Goal: Task Accomplishment & Management: Use online tool/utility

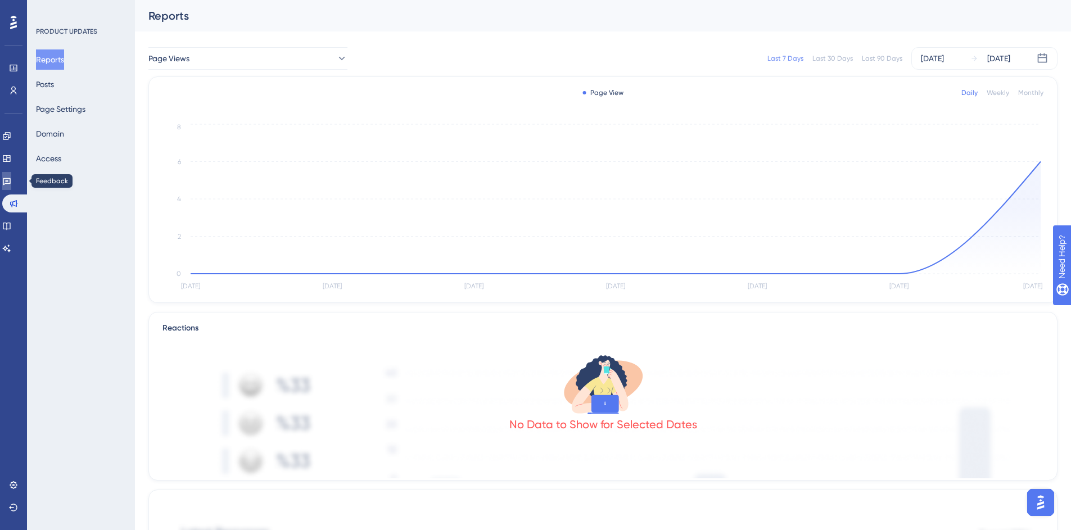
click at [11, 178] on icon at bounding box center [7, 181] width 8 height 7
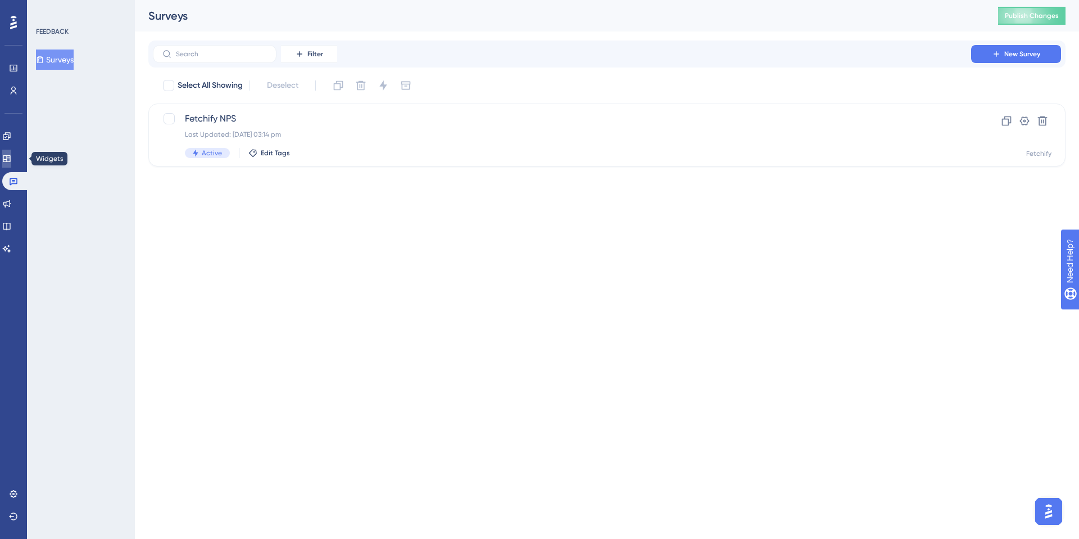
click at [10, 157] on icon at bounding box center [6, 158] width 9 height 9
click at [85, 81] on button "Resource Centers" at bounding box center [73, 84] width 74 height 20
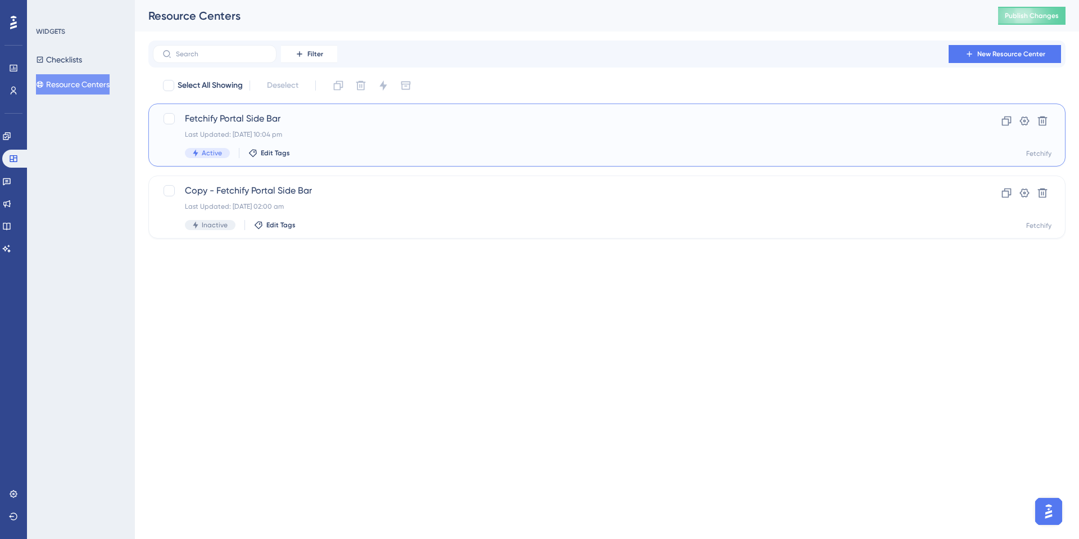
click at [318, 121] on span "Fetchify Portal Side Bar" at bounding box center [562, 118] width 755 height 13
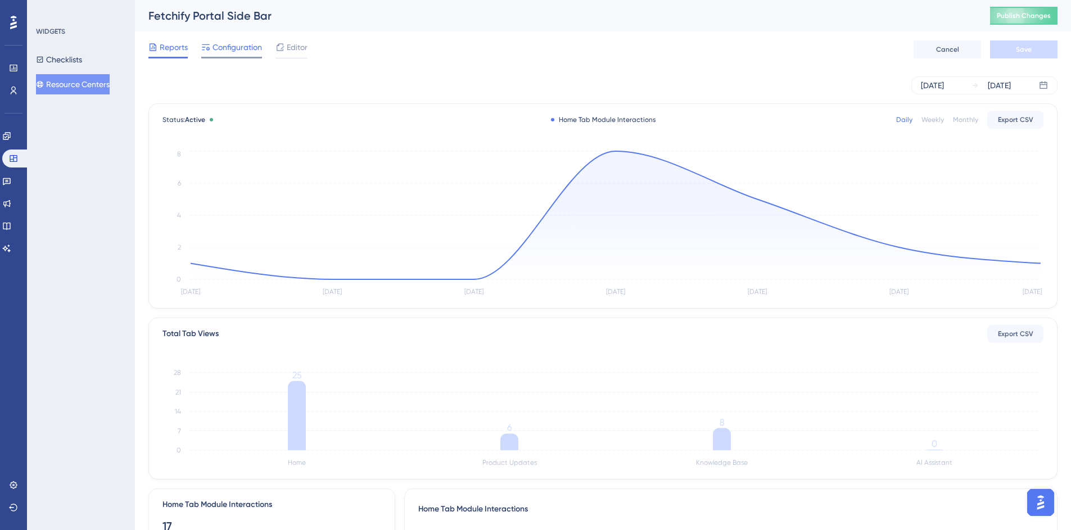
click at [224, 47] on span "Configuration" at bounding box center [237, 46] width 49 height 13
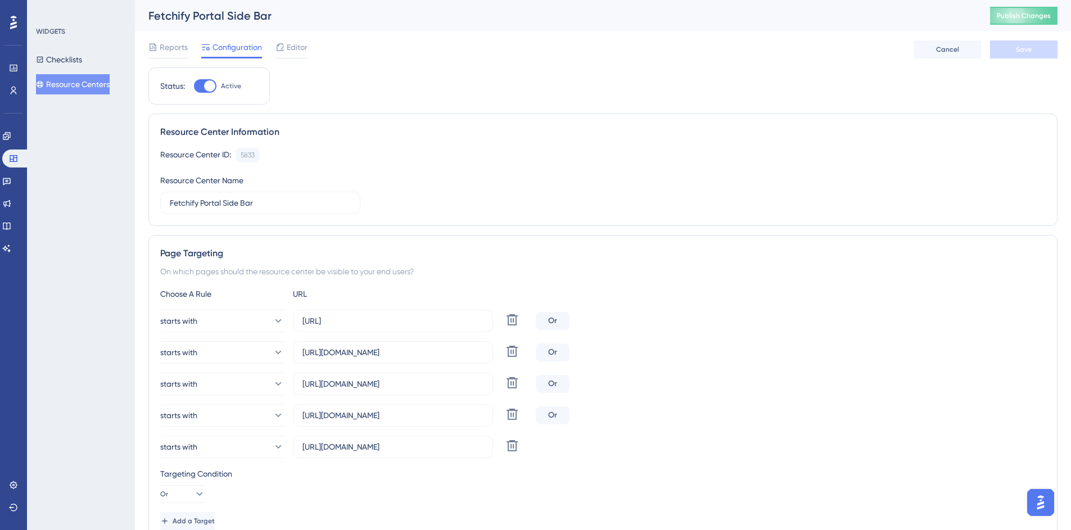
click at [76, 79] on button "Resource Centers" at bounding box center [73, 84] width 74 height 20
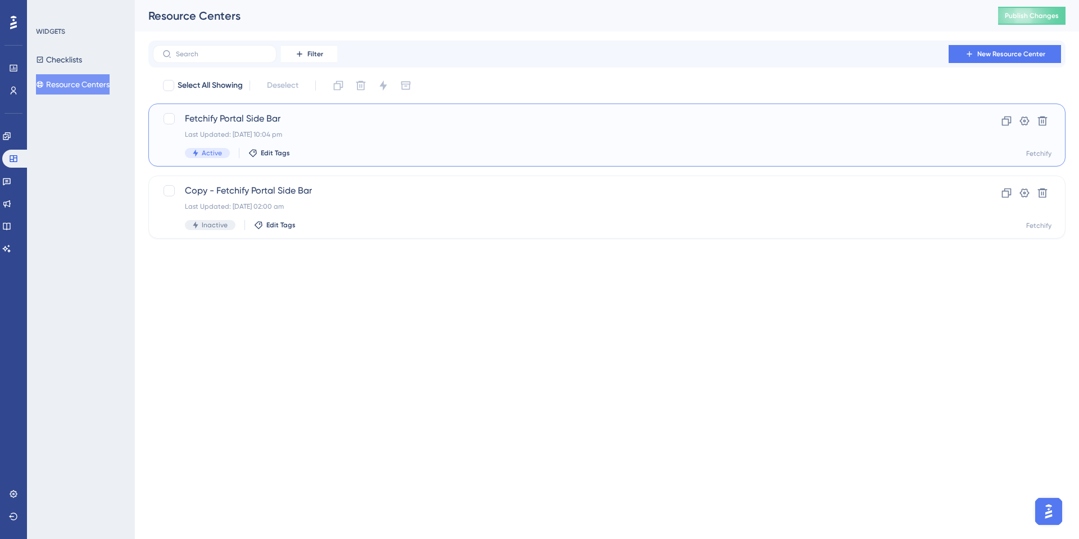
click at [232, 116] on span "Fetchify Portal Side Bar" at bounding box center [562, 118] width 755 height 13
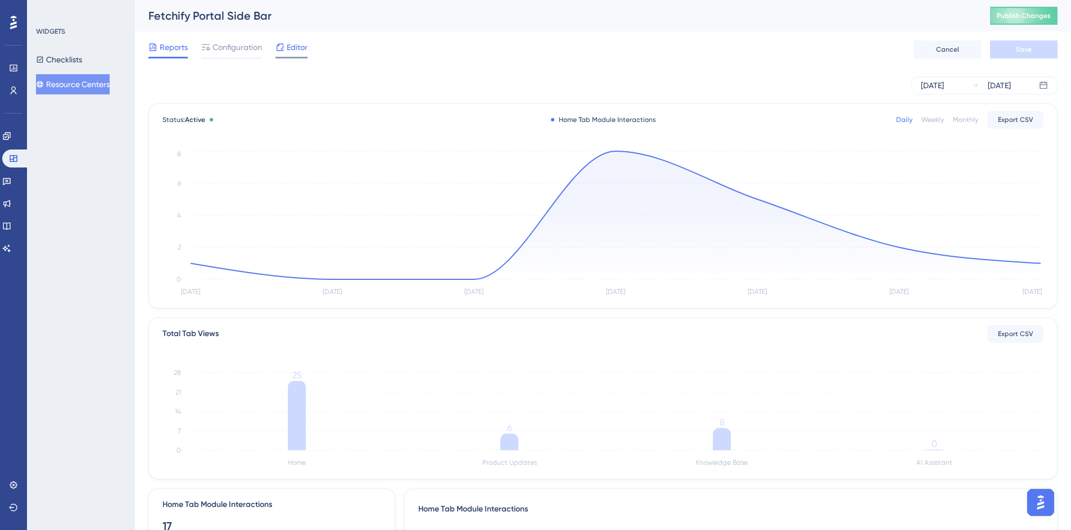
click at [296, 48] on span "Editor" at bounding box center [297, 46] width 21 height 13
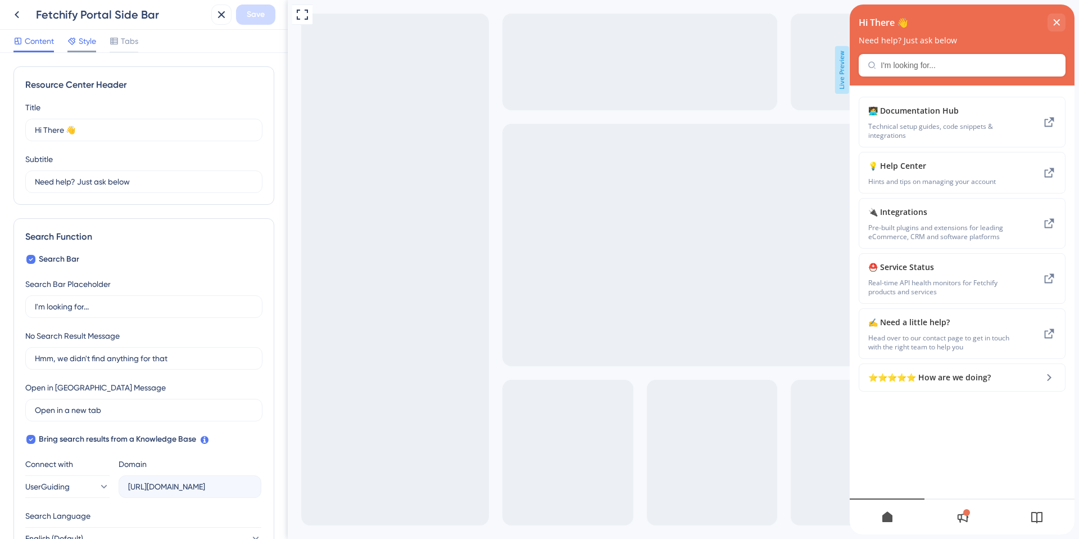
click at [84, 43] on span "Style" at bounding box center [87, 40] width 17 height 13
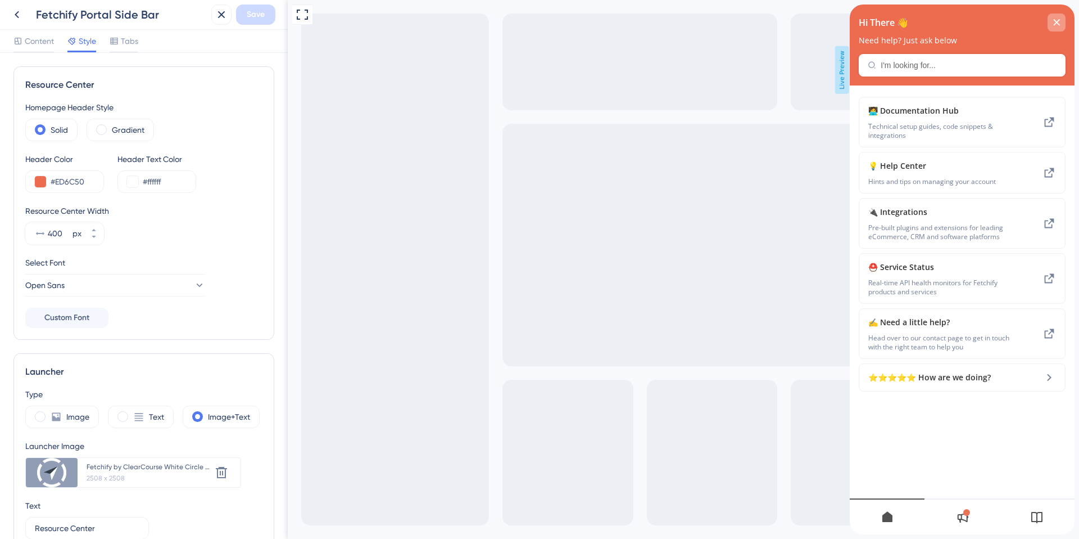
click at [1055, 19] on icon "close resource center" at bounding box center [1057, 22] width 6 height 6
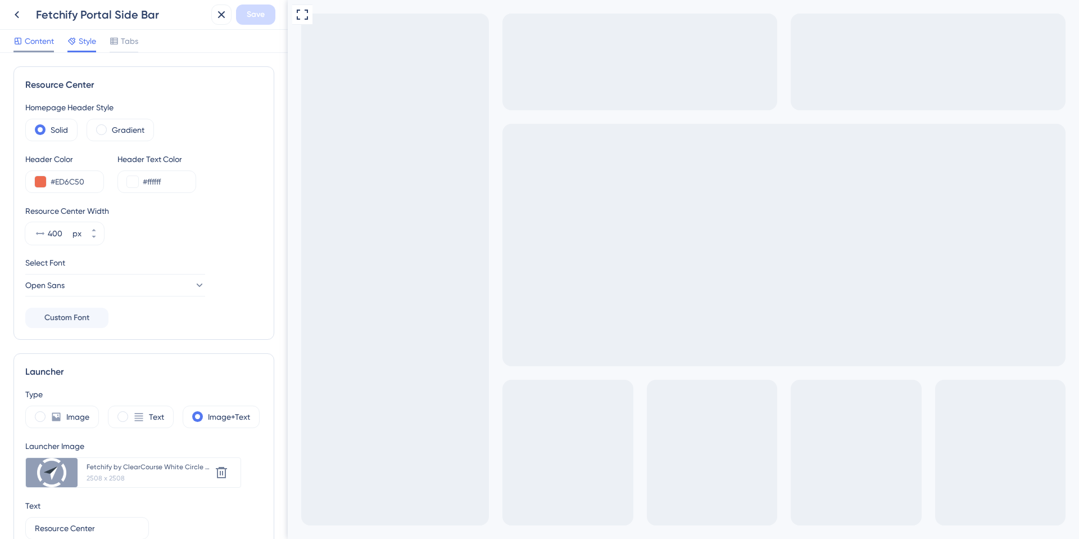
click at [32, 42] on span "Content" at bounding box center [39, 40] width 29 height 13
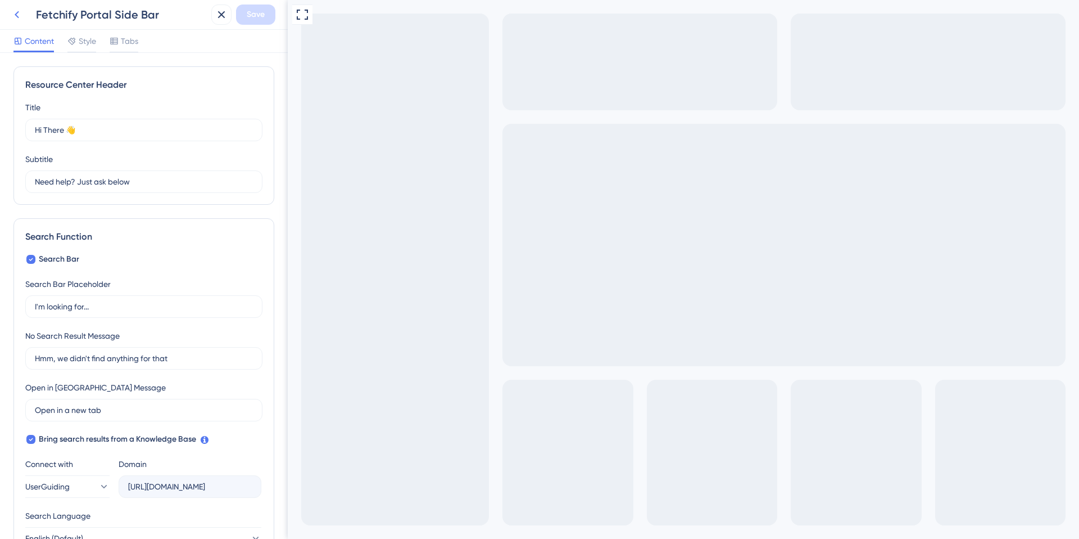
click at [16, 17] on icon at bounding box center [16, 14] width 13 height 13
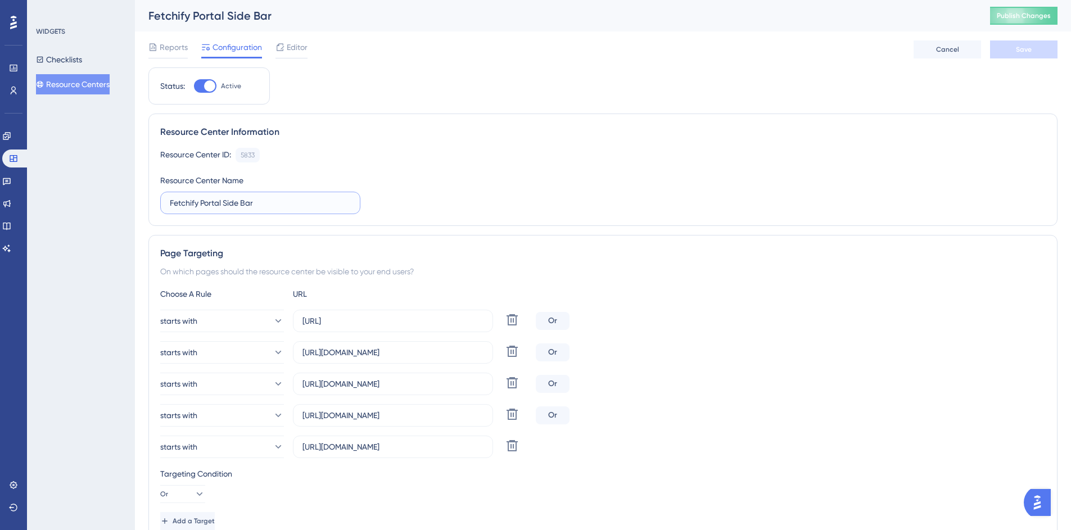
click at [229, 202] on input "Fetchify Portal Side Bar" at bounding box center [260, 203] width 181 height 12
click at [288, 49] on span "Editor" at bounding box center [297, 46] width 21 height 13
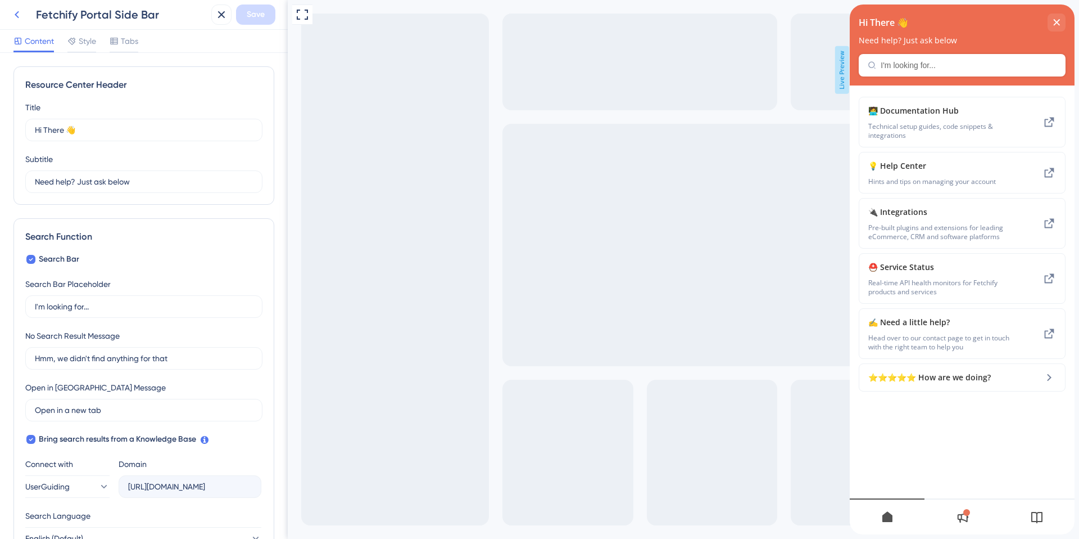
click at [16, 17] on icon at bounding box center [16, 14] width 13 height 13
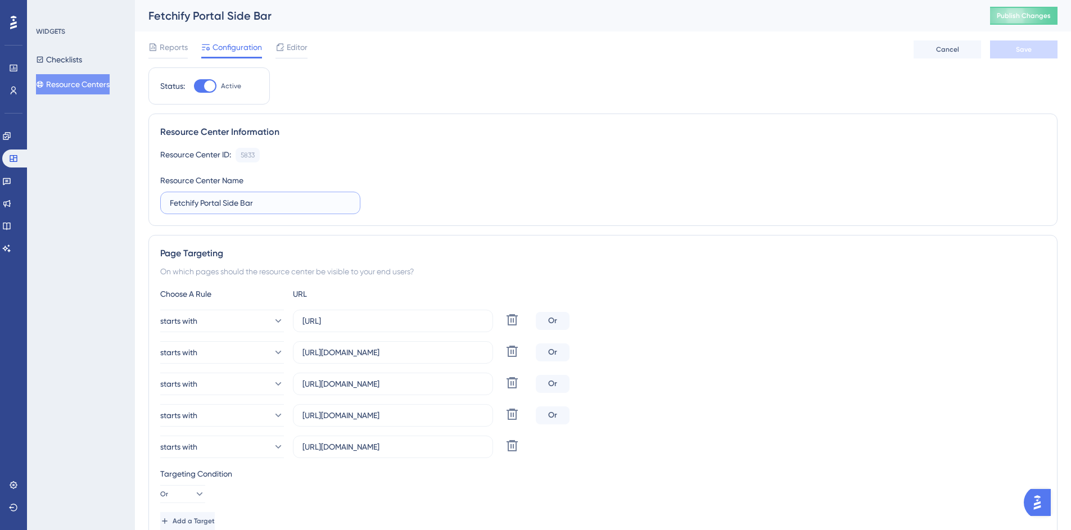
click at [274, 202] on input "Fetchify Portal Side Bar" at bounding box center [260, 203] width 181 height 12
click at [87, 85] on button "Resource Centers" at bounding box center [73, 84] width 74 height 20
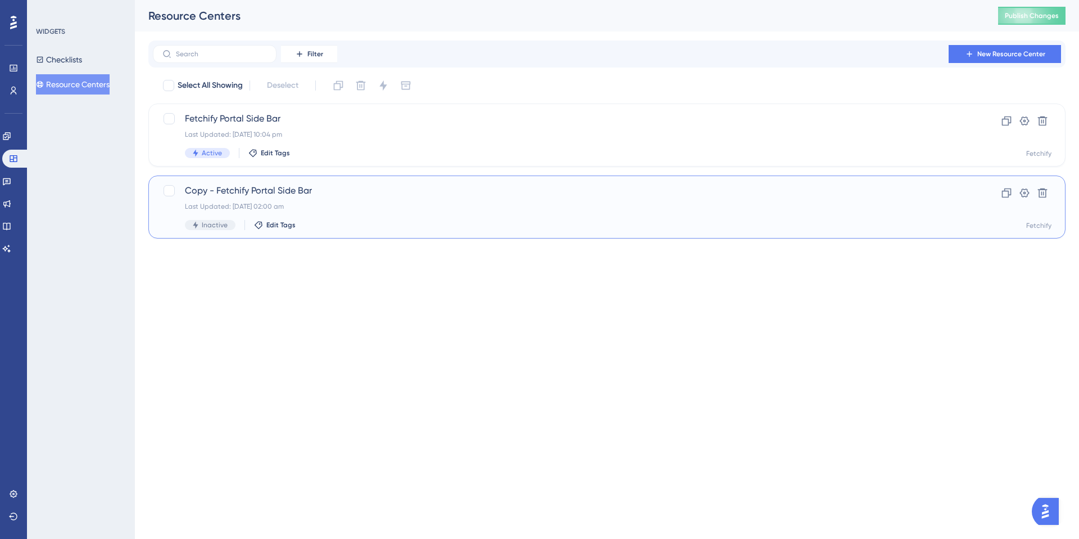
click at [341, 208] on div "Last Updated: [DATE] 02:00 am" at bounding box center [562, 206] width 755 height 9
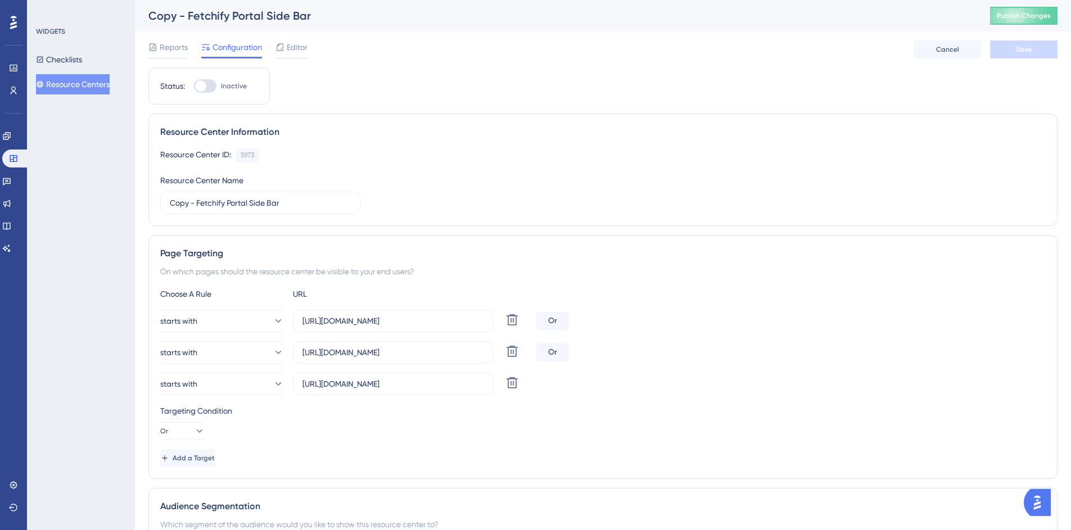
click at [87, 91] on button "Resource Centers" at bounding box center [73, 84] width 74 height 20
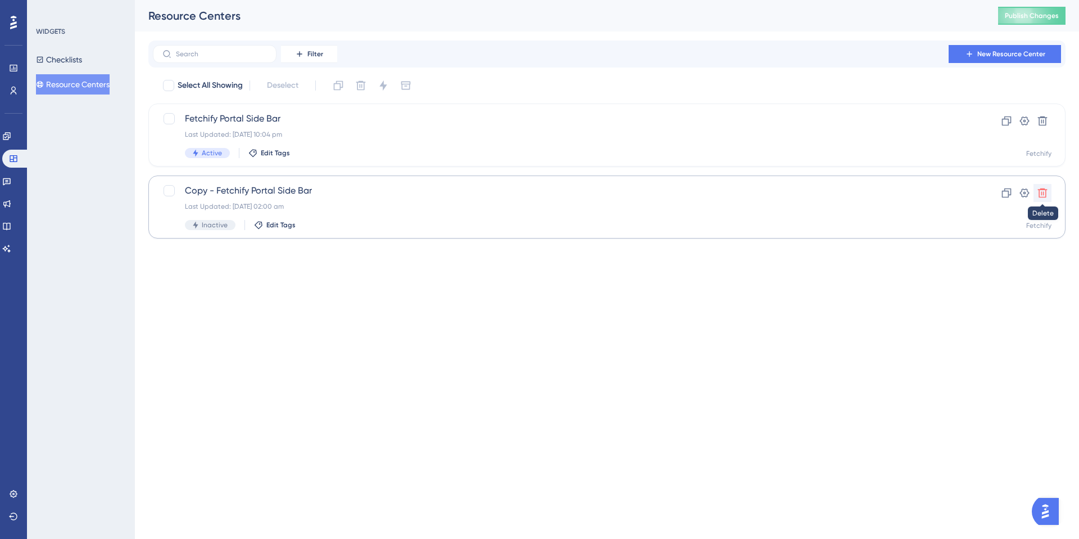
click at [1046, 192] on icon at bounding box center [1043, 193] width 10 height 10
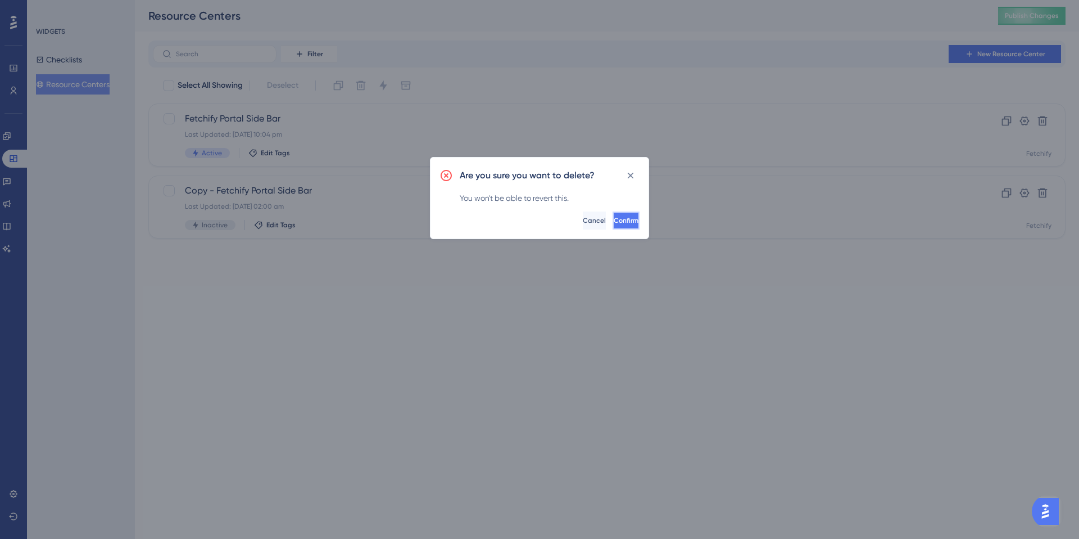
click at [614, 222] on span "Confirm" at bounding box center [626, 220] width 25 height 9
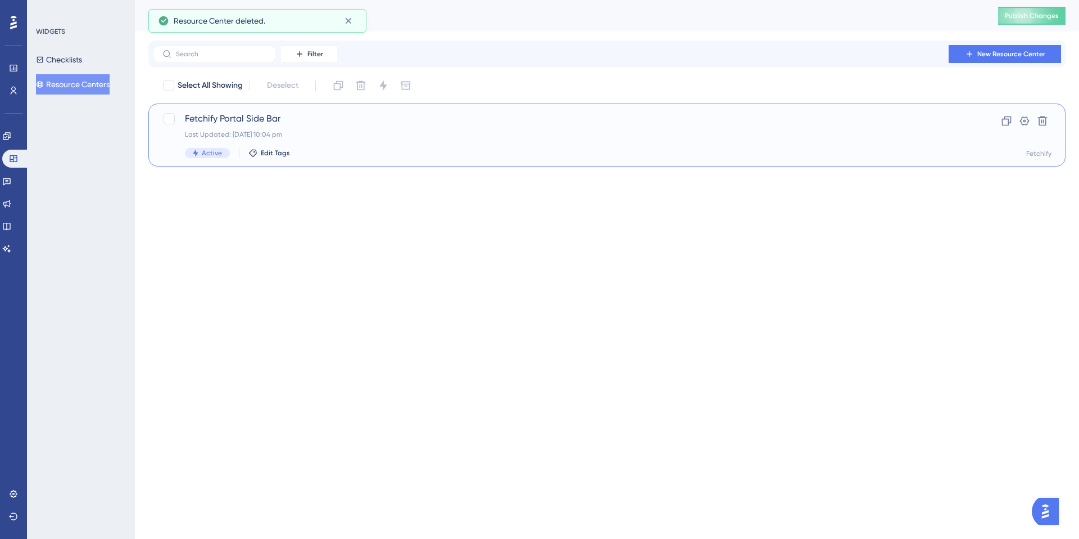
click at [396, 138] on div "Last Updated: [DATE] 10:04 pm" at bounding box center [562, 134] width 755 height 9
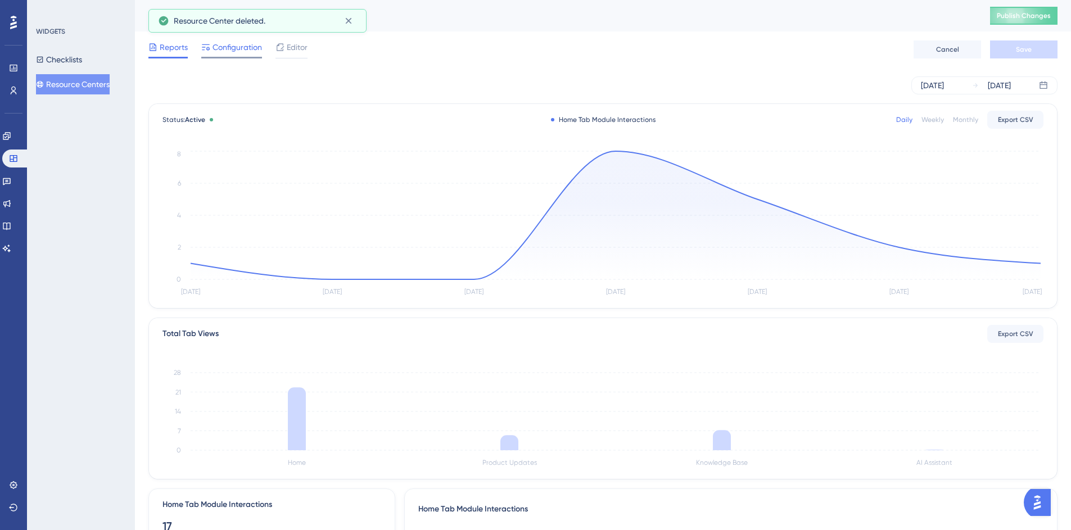
click at [227, 46] on span "Configuration" at bounding box center [237, 46] width 49 height 13
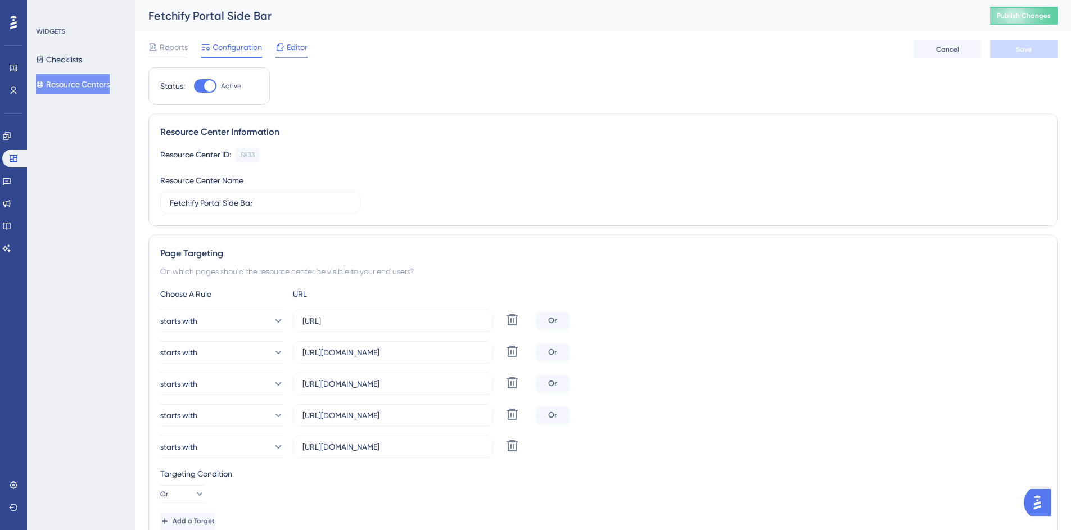
click at [295, 49] on span "Editor" at bounding box center [297, 46] width 21 height 13
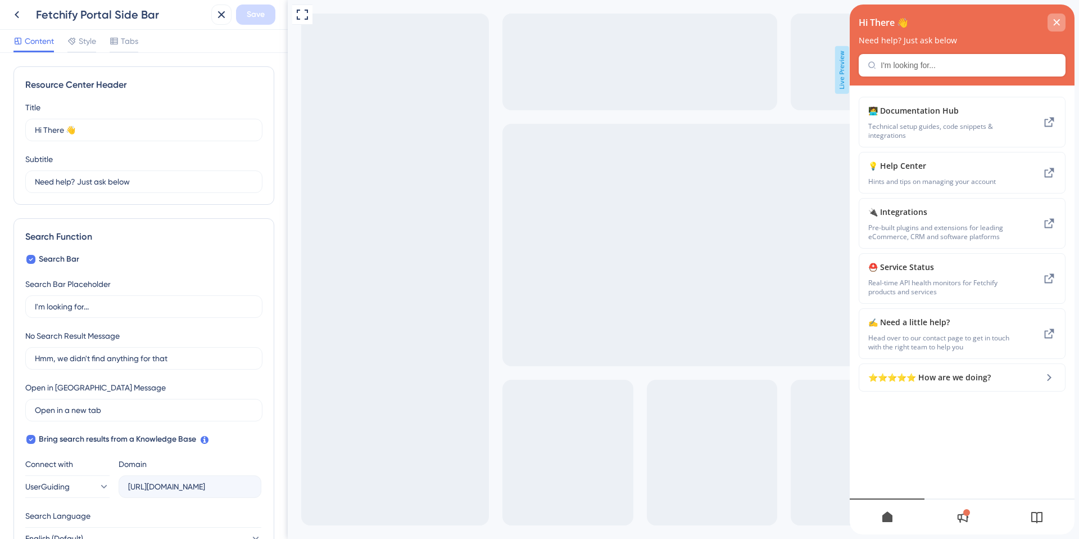
click at [1056, 24] on icon "close resource center" at bounding box center [1057, 22] width 6 height 6
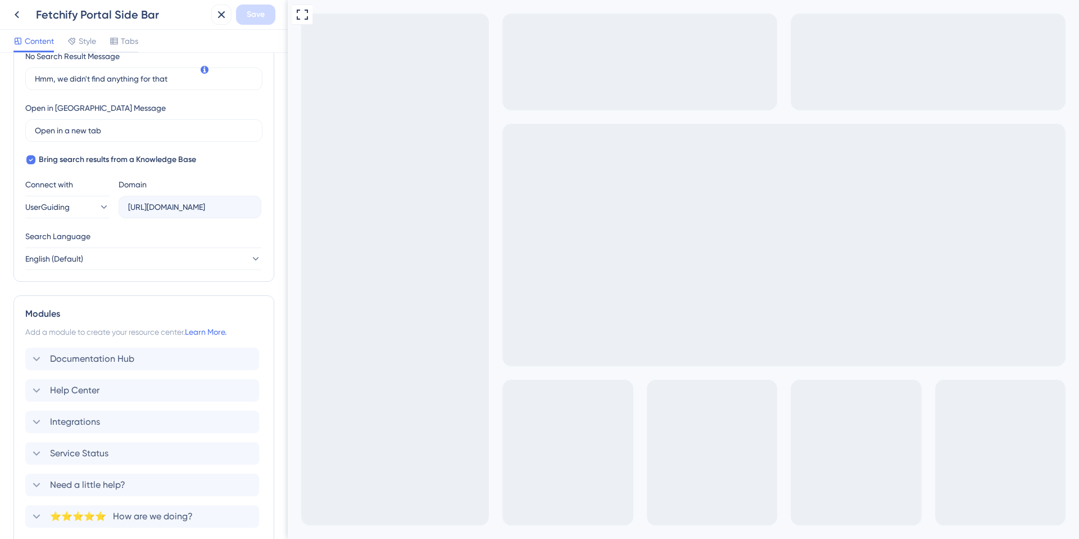
scroll to position [370, 0]
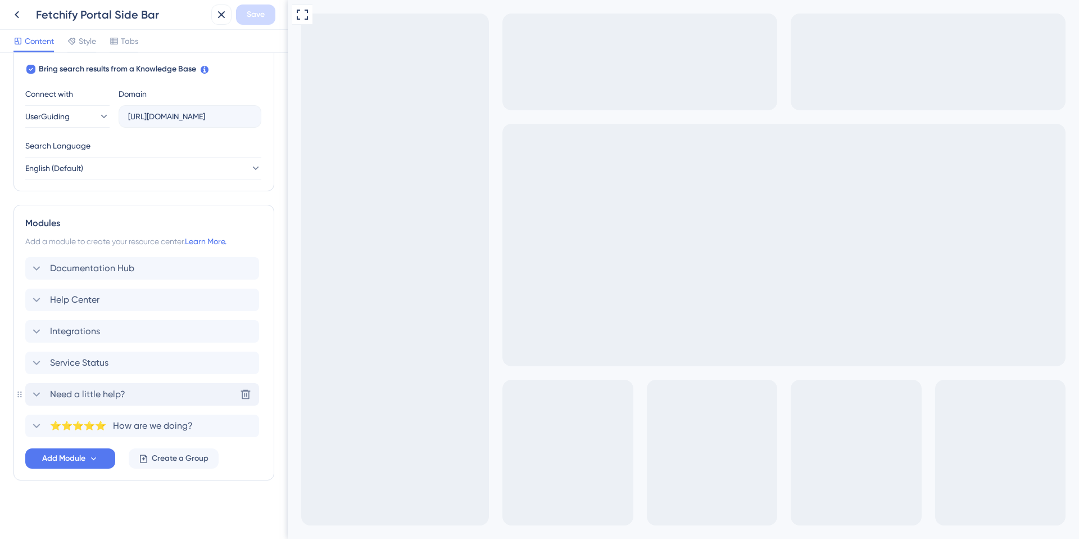
click at [42, 392] on icon at bounding box center [36, 393] width 13 height 13
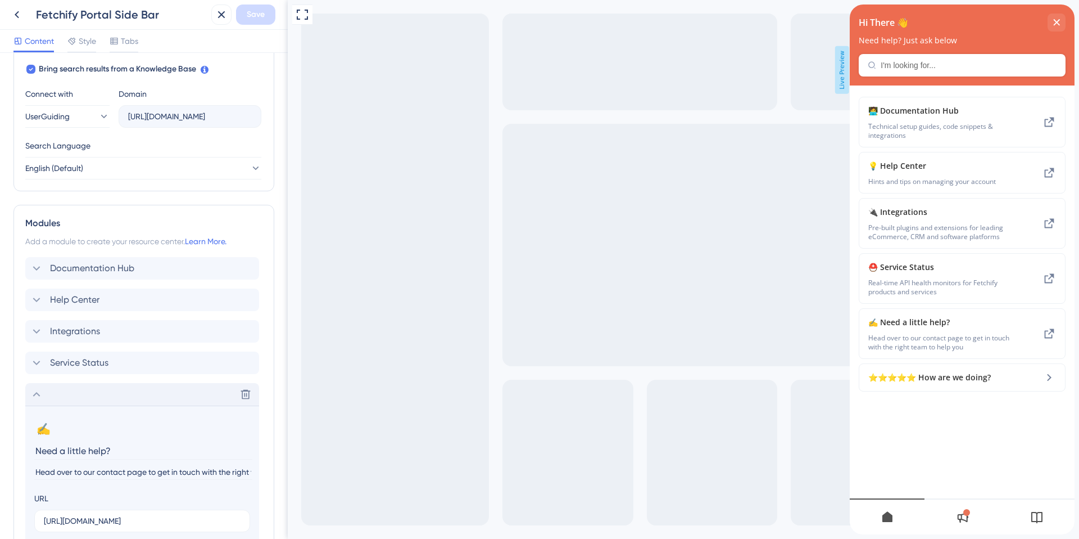
click at [42, 392] on icon at bounding box center [36, 393] width 13 height 13
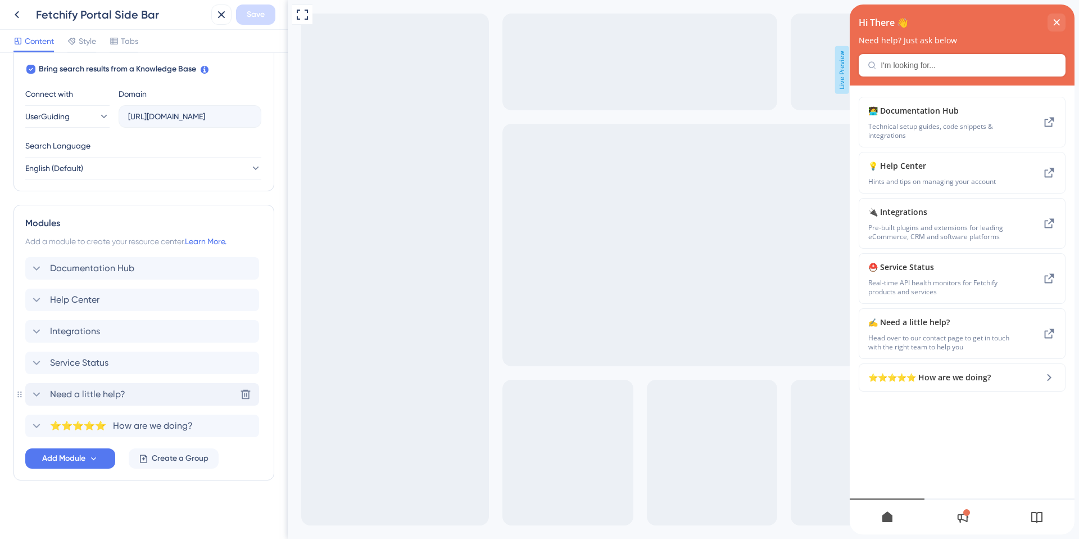
click at [84, 394] on span "Need a little help?" at bounding box center [87, 393] width 75 height 13
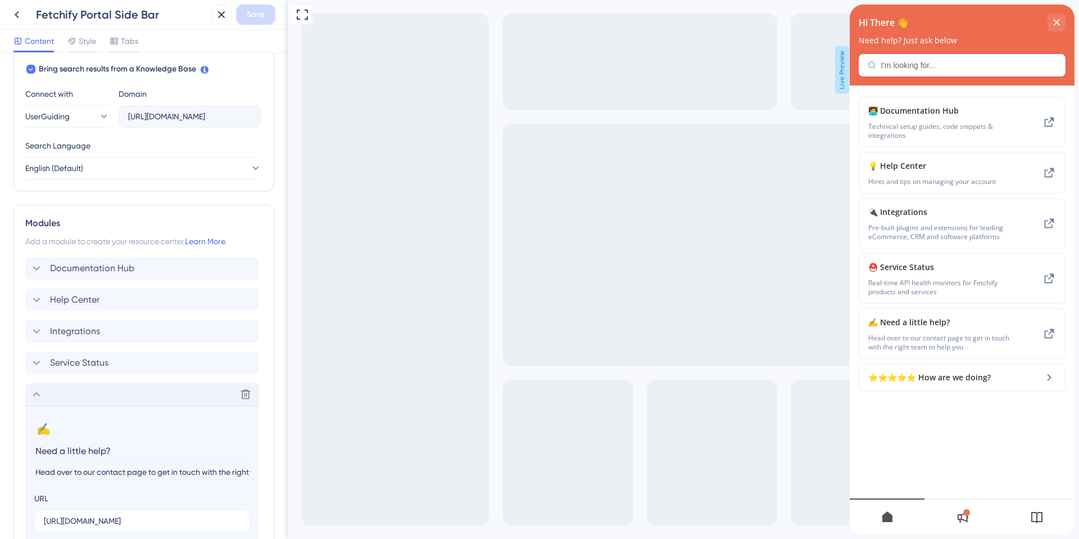
drag, startPoint x: 60, startPoint y: 451, endPoint x: 106, endPoint y: 454, distance: 45.6
click at [106, 454] on input "Need a little help?" at bounding box center [143, 450] width 218 height 17
type input "Talk to [GEOGRAPHIC_DATA]"
click at [44, 428] on button "✍️" at bounding box center [43, 428] width 18 height 18
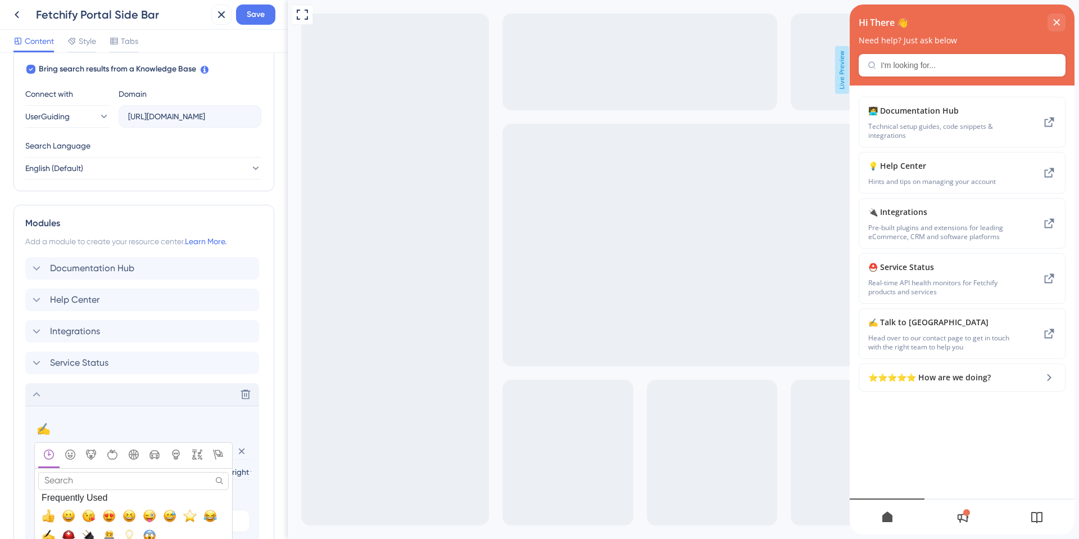
click at [75, 480] on input "Search" at bounding box center [133, 480] width 191 height 17
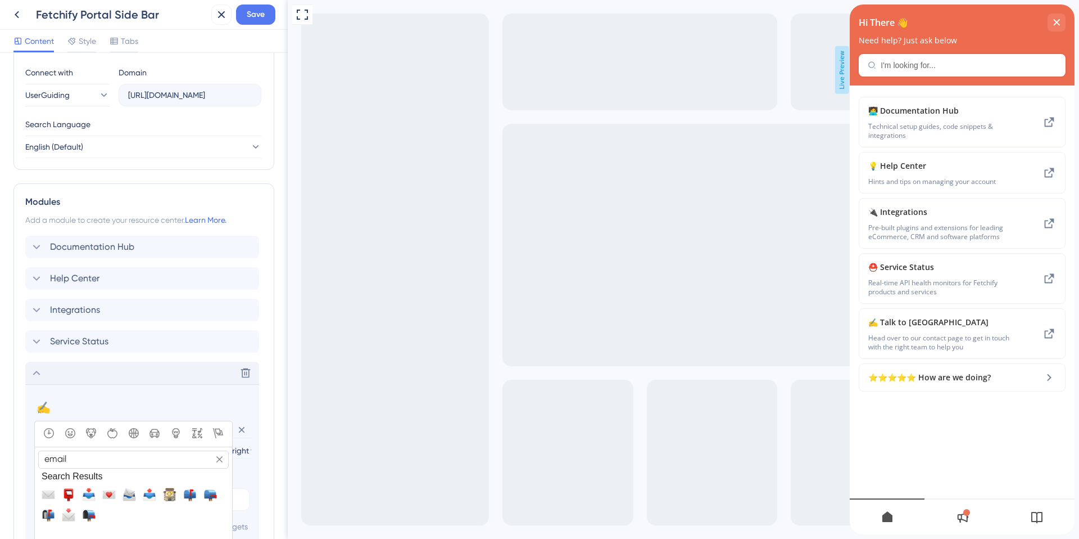
scroll to position [394, 0]
type input "email"
click at [151, 496] on span "📤, outbox_tray" at bounding box center [149, 491] width 13 height 13
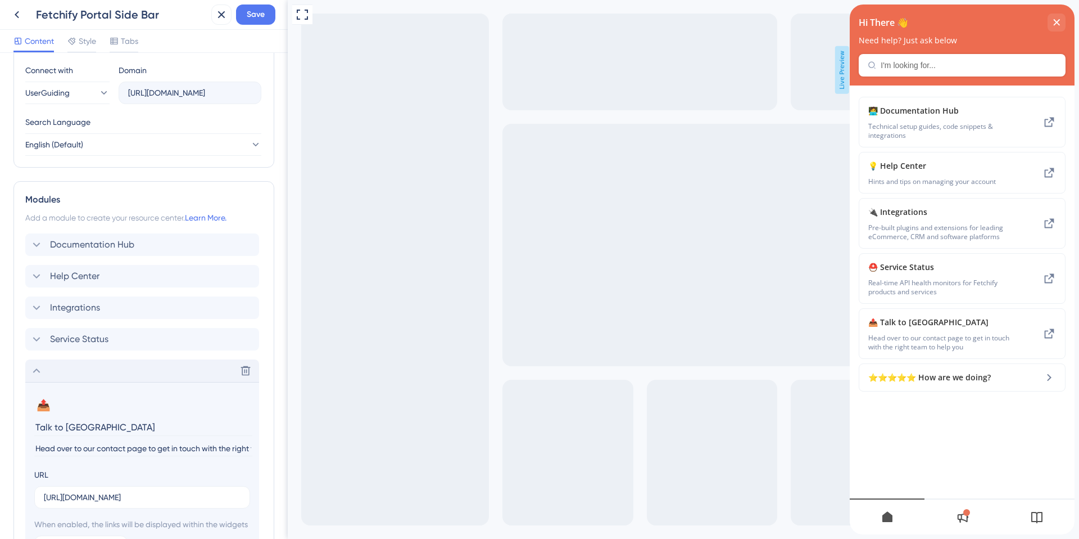
click at [49, 431] on input "Talk to [GEOGRAPHIC_DATA]" at bounding box center [143, 426] width 218 height 17
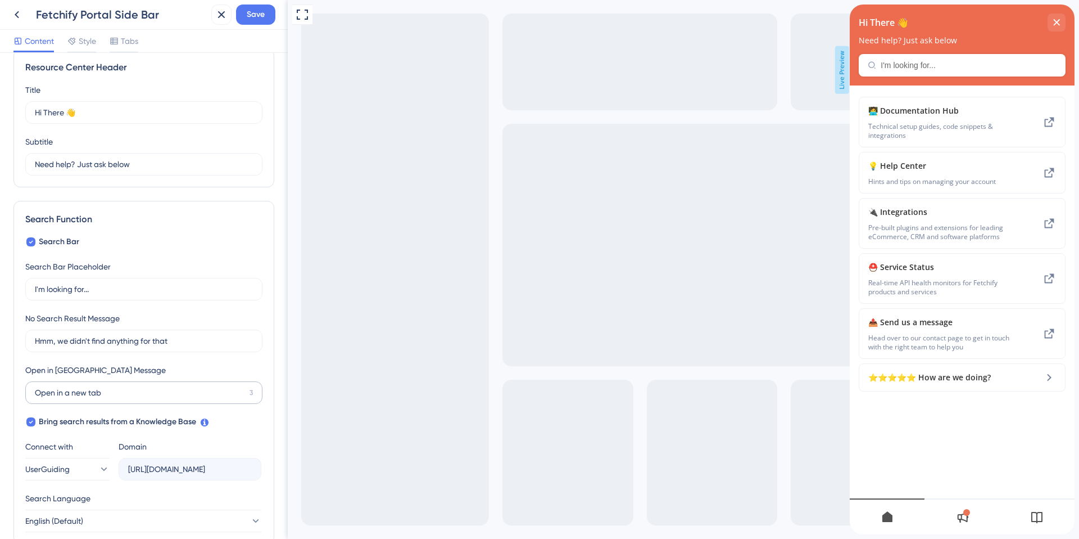
scroll to position [0, 0]
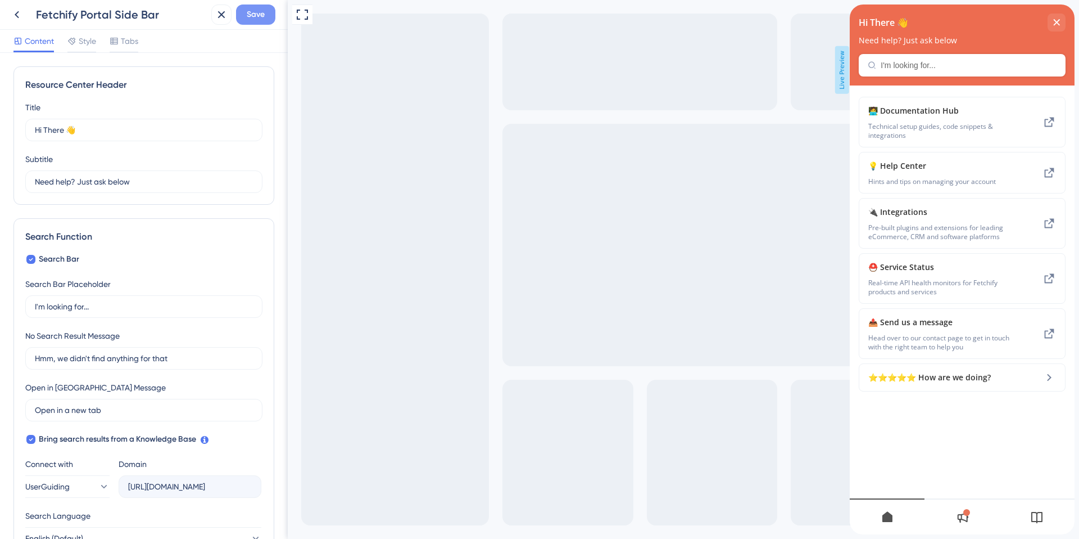
type input "Send us a message"
click at [247, 19] on span "Save" at bounding box center [256, 14] width 18 height 13
click at [83, 40] on span "Style" at bounding box center [87, 40] width 17 height 13
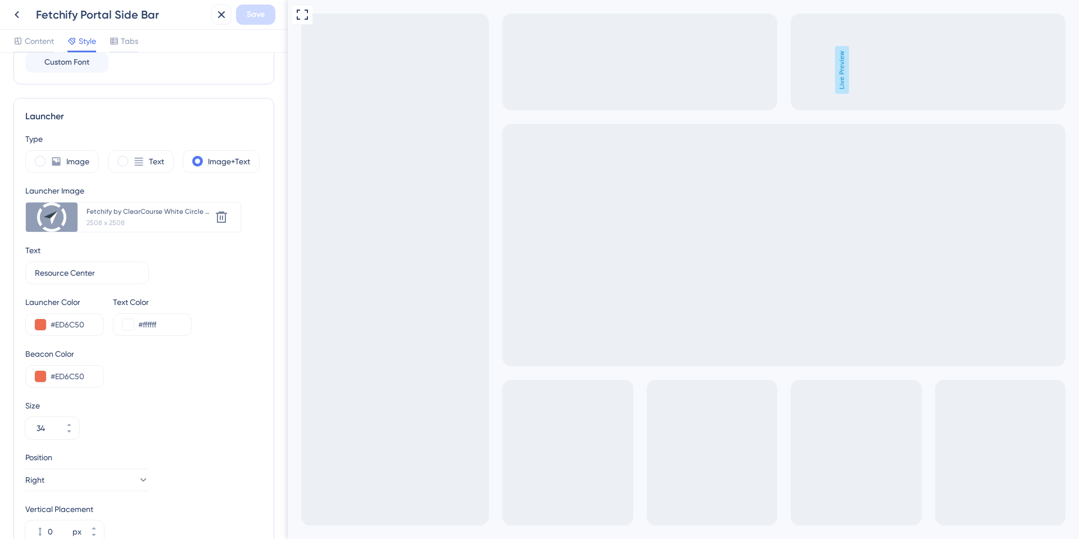
scroll to position [256, 0]
drag, startPoint x: 107, startPoint y: 273, endPoint x: 30, endPoint y: 272, distance: 77.6
click at [30, 272] on label "Resource Center 5" at bounding box center [87, 272] width 124 height 22
click at [71, 421] on icon at bounding box center [69, 424] width 7 height 7
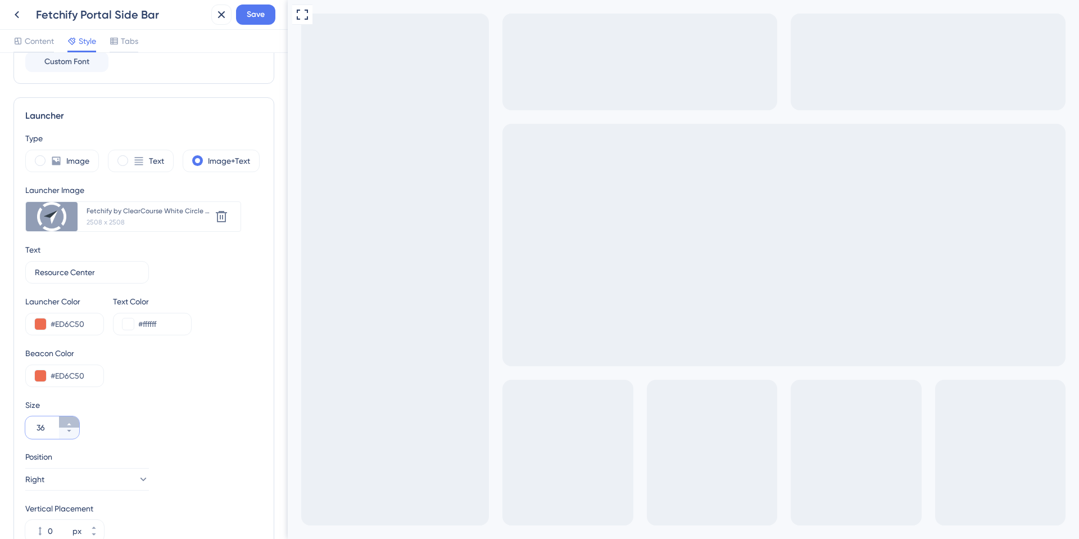
click at [70, 421] on icon at bounding box center [69, 424] width 7 height 7
type input "40"
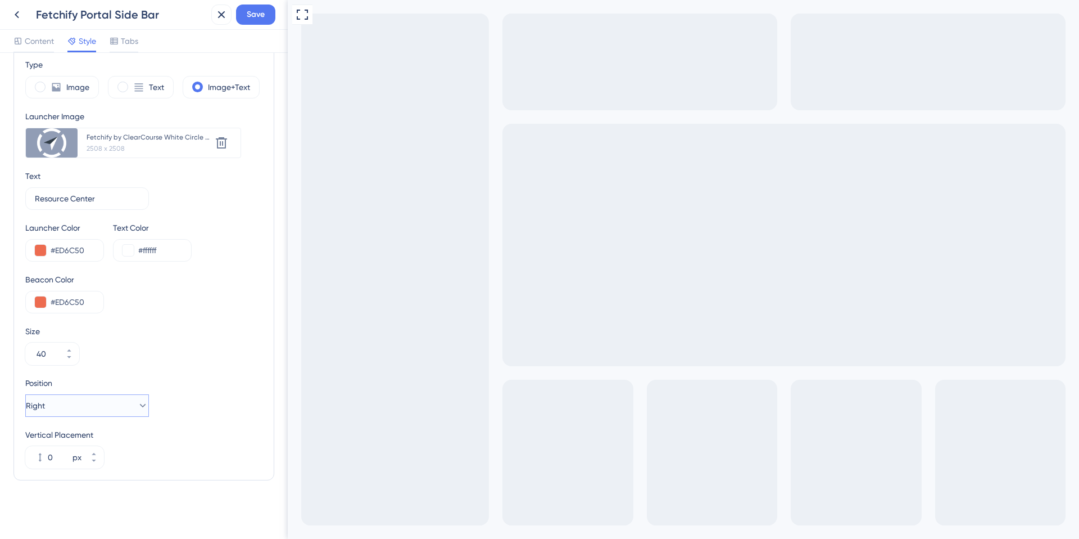
click at [137, 401] on icon at bounding box center [142, 405] width 11 height 11
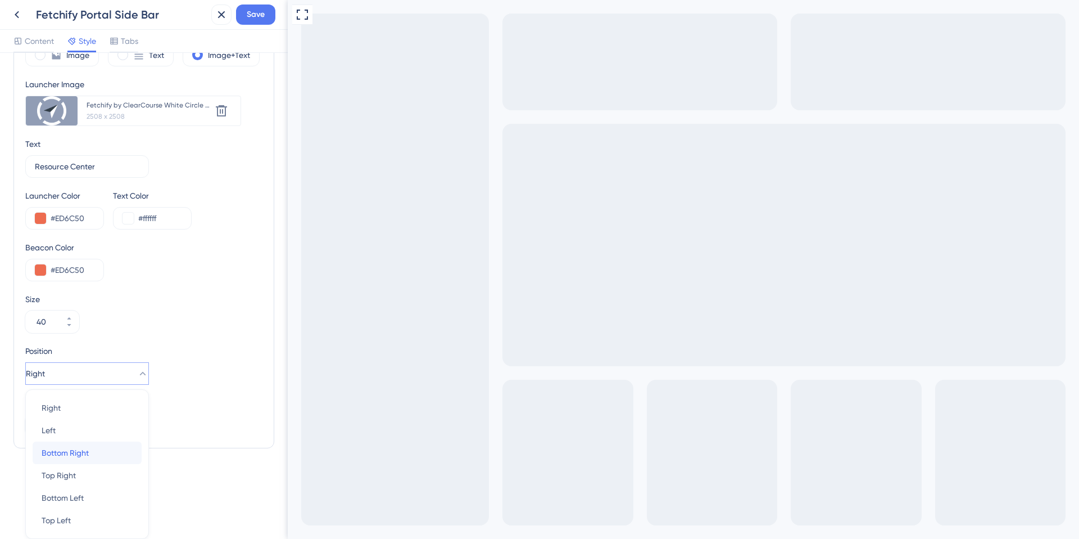
click at [89, 452] on div "Bottom Right Bottom Right" at bounding box center [87, 452] width 91 height 22
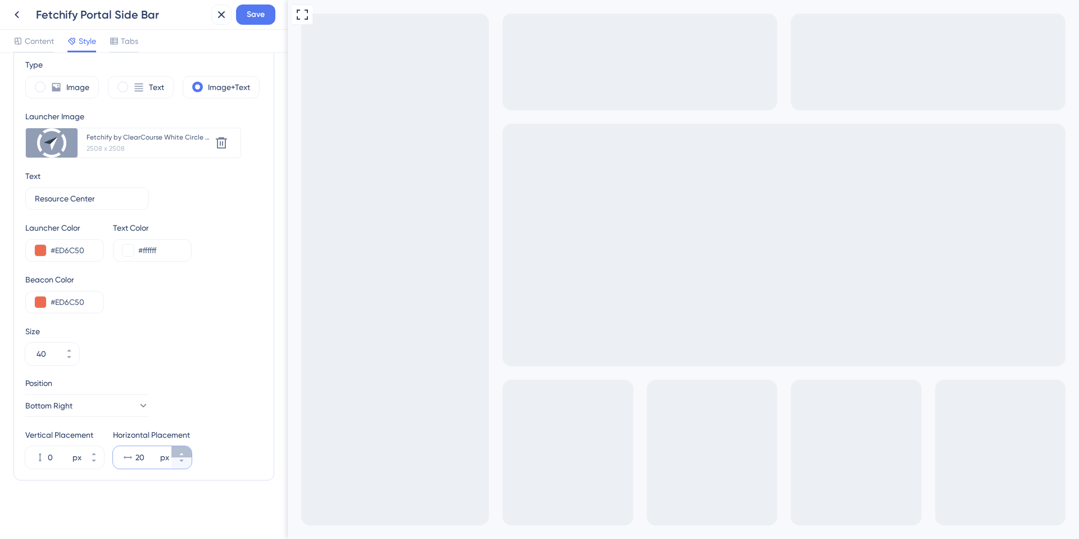
click at [183, 453] on icon at bounding box center [181, 453] width 7 height 7
click at [182, 453] on icon at bounding box center [181, 454] width 4 height 2
click at [180, 453] on icon at bounding box center [181, 453] width 7 height 7
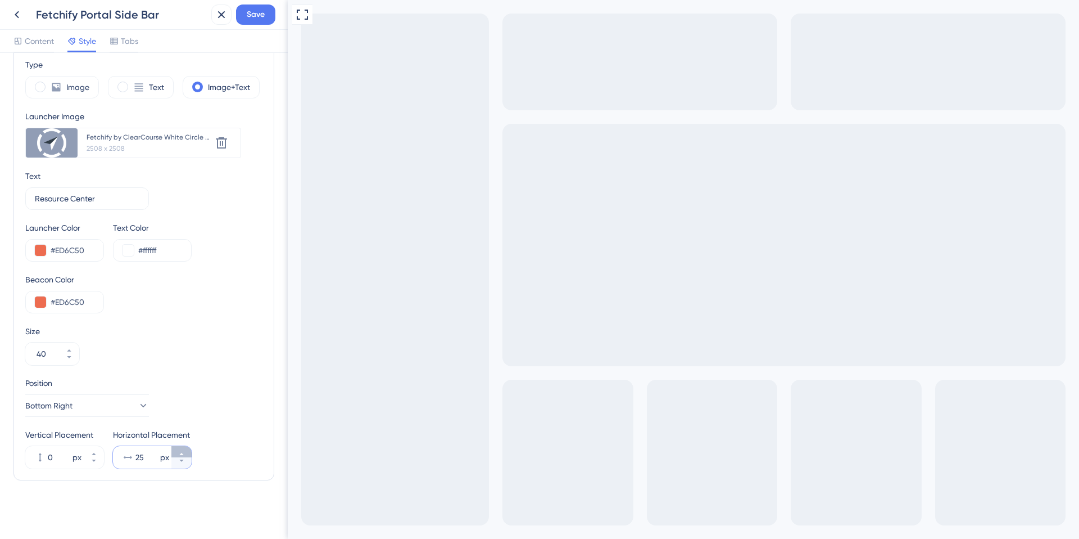
click at [180, 453] on icon at bounding box center [181, 453] width 7 height 7
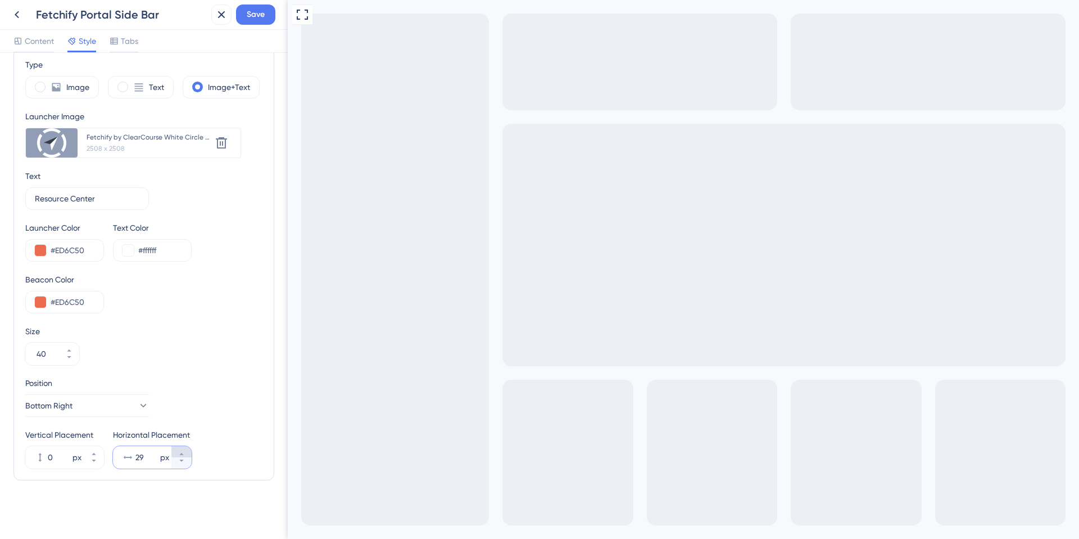
type input "30"
click at [140, 406] on icon at bounding box center [143, 405] width 6 height 3
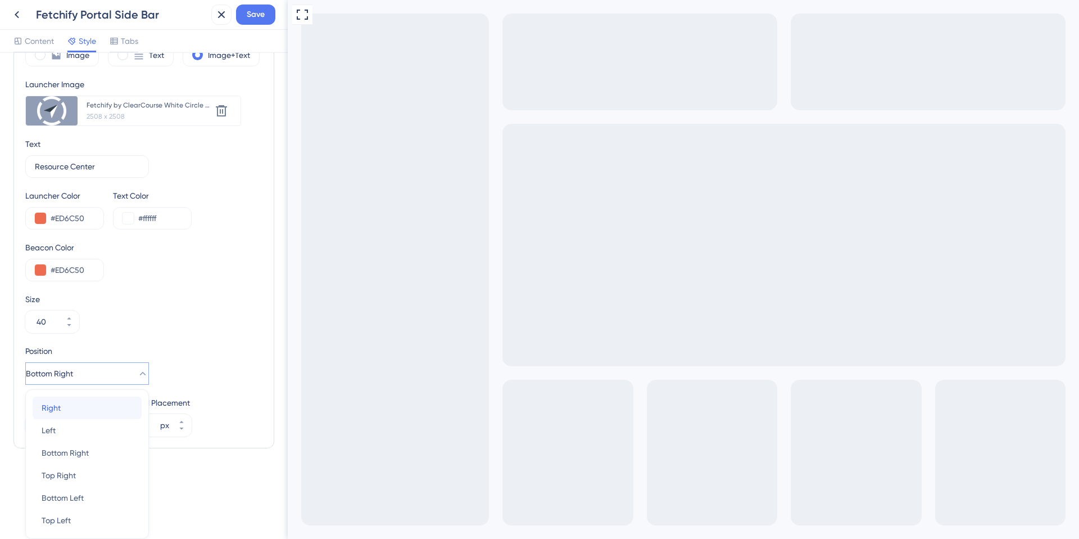
click at [101, 413] on div "Right Right" at bounding box center [87, 407] width 91 height 22
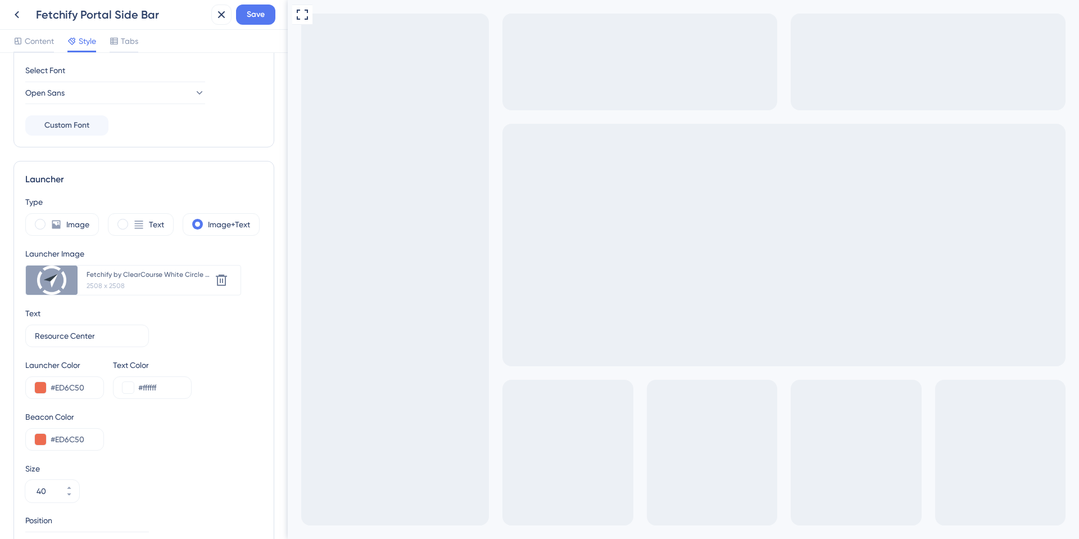
scroll to position [144, 0]
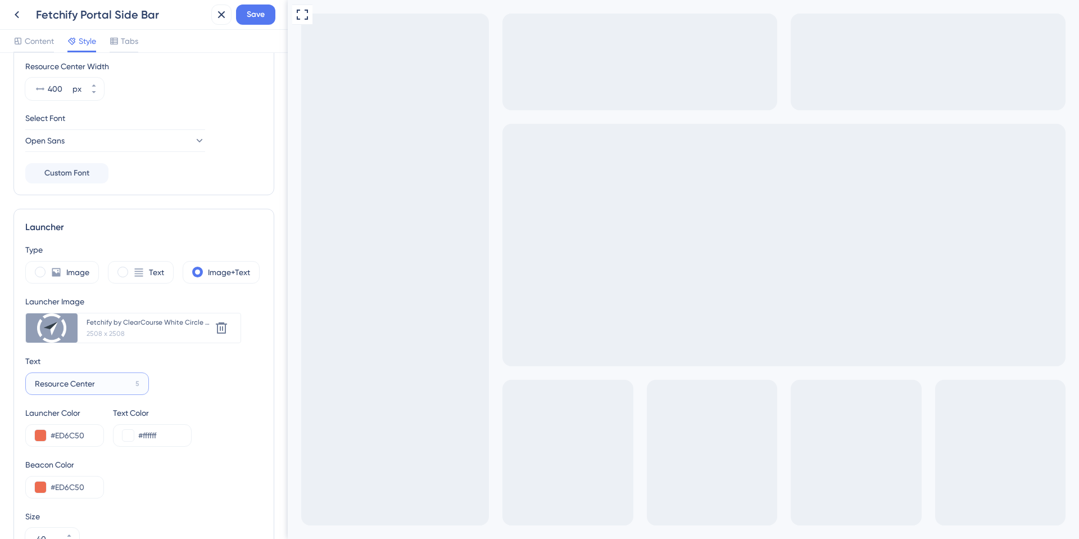
drag, startPoint x: 99, startPoint y: 381, endPoint x: 32, endPoint y: 379, distance: 66.9
click at [32, 379] on label "Resource Center 5" at bounding box center [87, 383] width 124 height 22
type input "Need Help?"
click at [258, 15] on span "Save" at bounding box center [256, 14] width 18 height 13
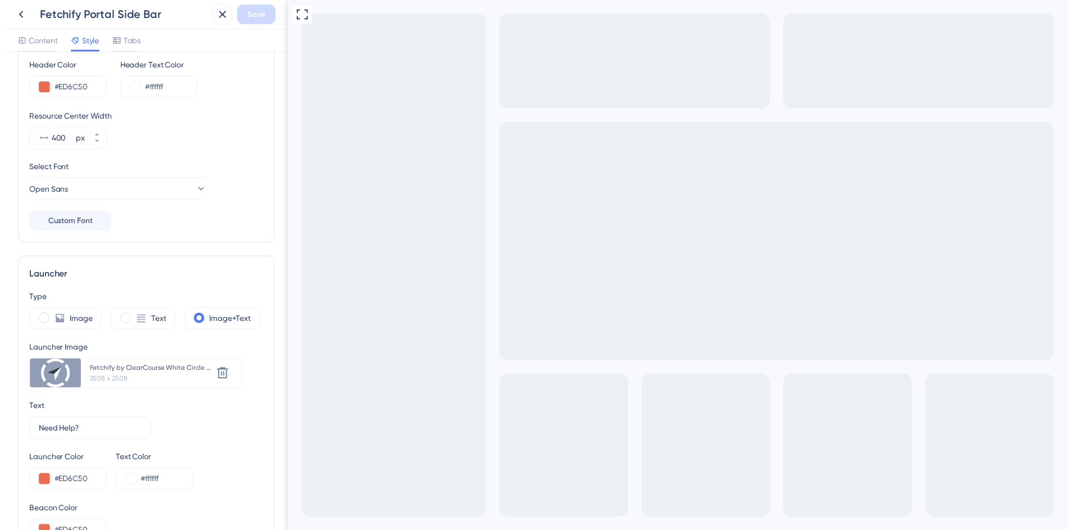
scroll to position [0, 0]
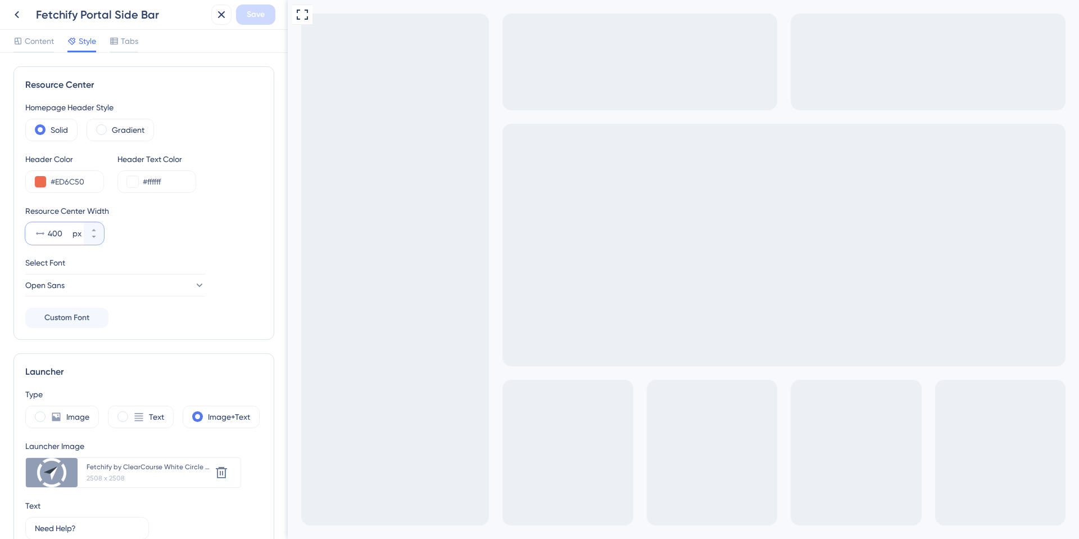
click at [64, 232] on input "400" at bounding box center [59, 233] width 22 height 13
click at [92, 228] on icon at bounding box center [94, 230] width 7 height 7
drag, startPoint x: 65, startPoint y: 234, endPoint x: 52, endPoint y: 236, distance: 12.5
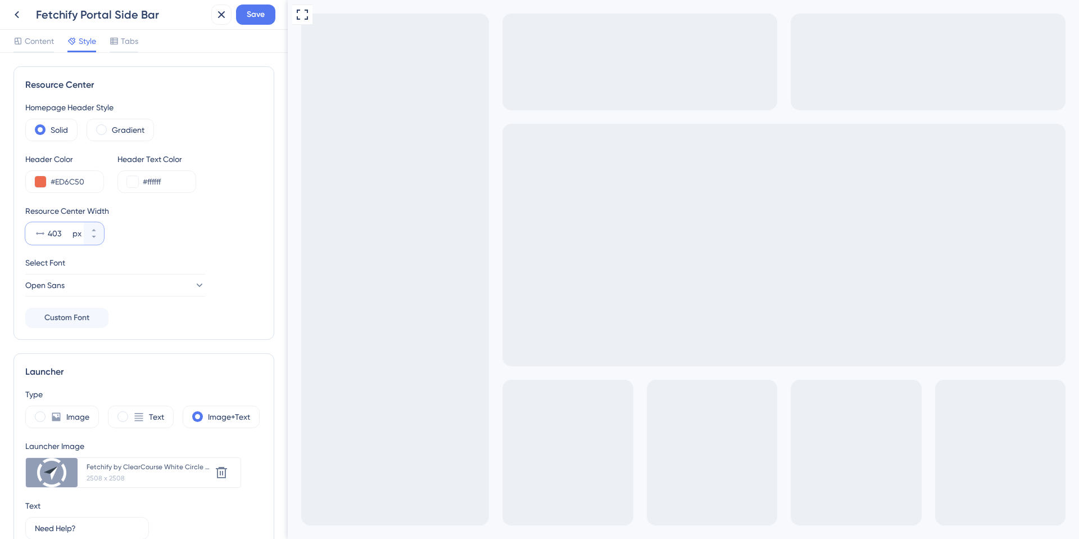
click at [49, 236] on input "403" at bounding box center [59, 233] width 22 height 13
type input "450"
click at [256, 12] on span "Save" at bounding box center [256, 14] width 18 height 13
click at [16, 15] on icon at bounding box center [17, 14] width 4 height 7
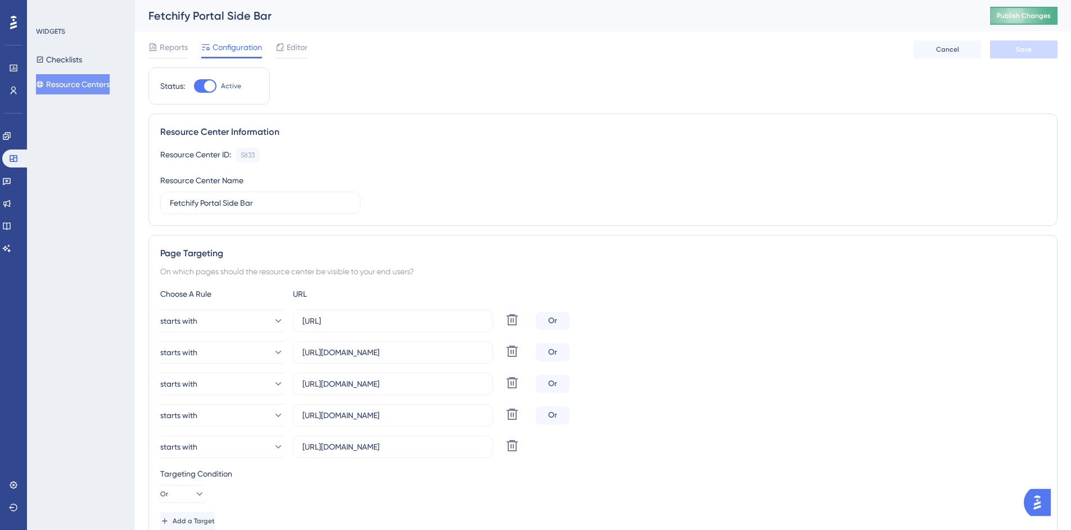
click at [1012, 13] on span "Publish Changes" at bounding box center [1024, 15] width 54 height 9
click at [294, 55] on div "Editor" at bounding box center [291, 49] width 32 height 18
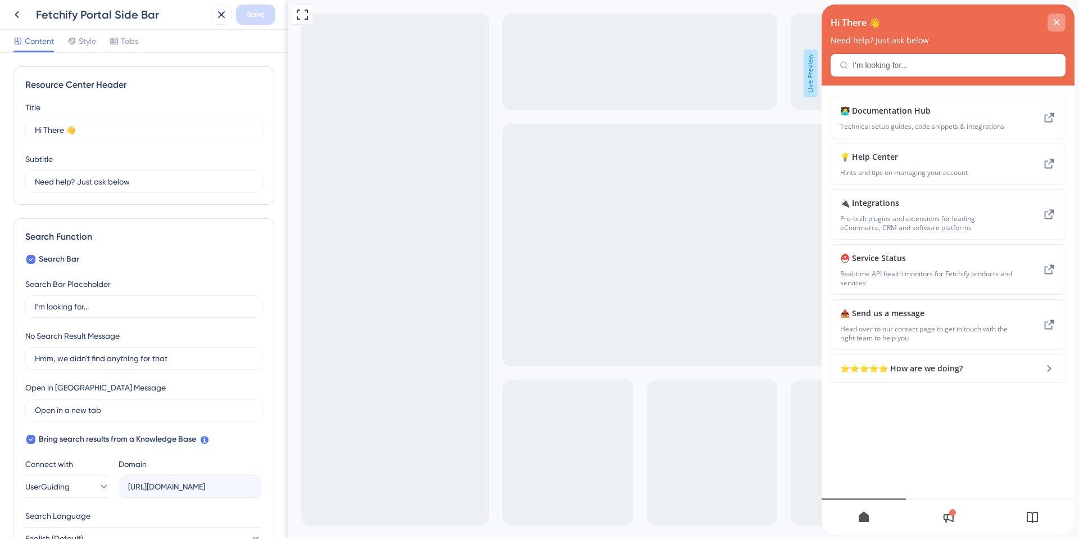
click at [1052, 20] on div "close resource center" at bounding box center [1057, 22] width 18 height 18
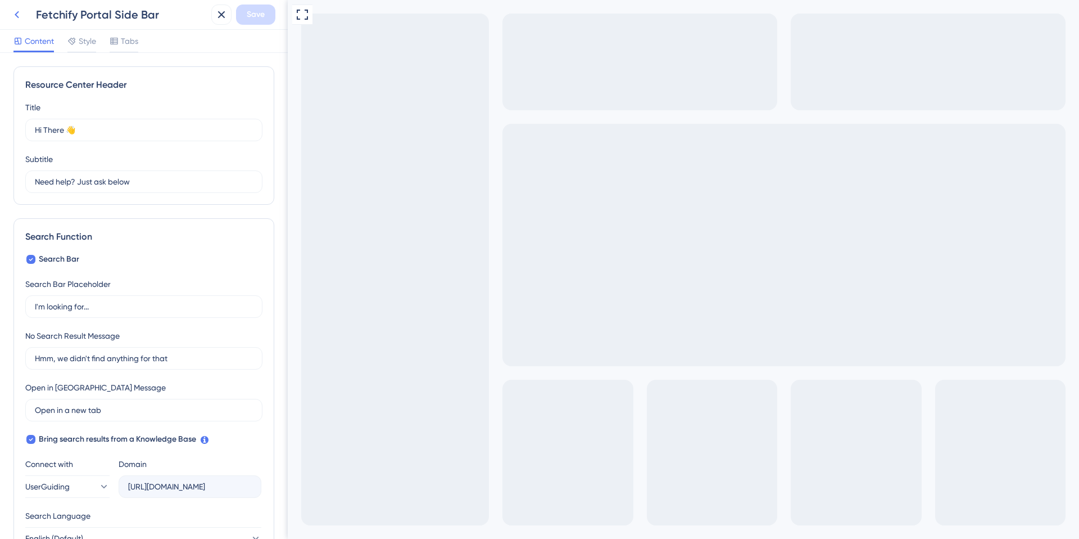
click at [20, 15] on icon at bounding box center [16, 14] width 13 height 13
